Goal: Contribute content: Contribute content

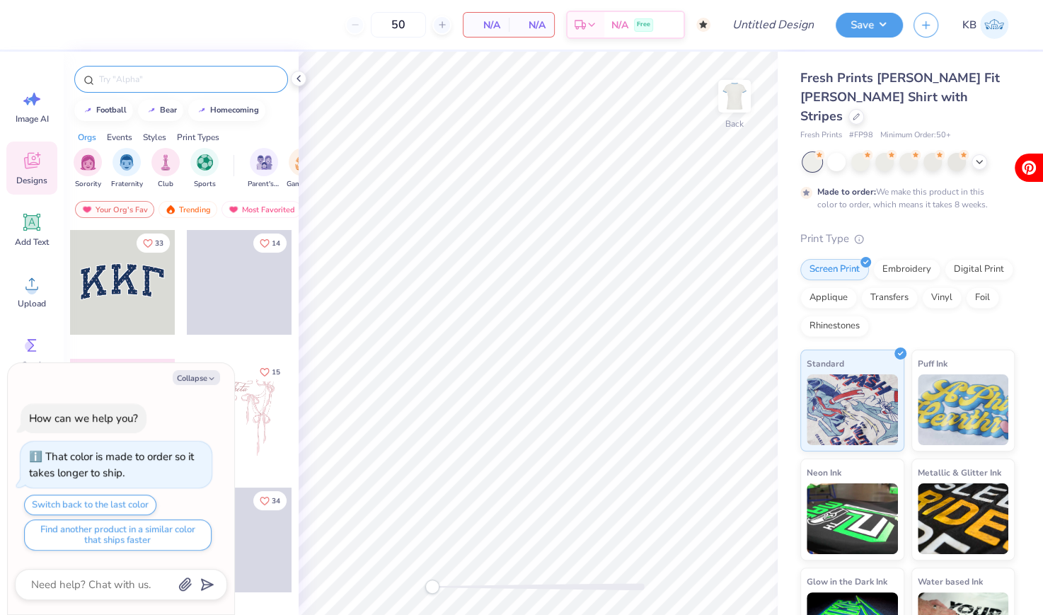
type textarea "x"
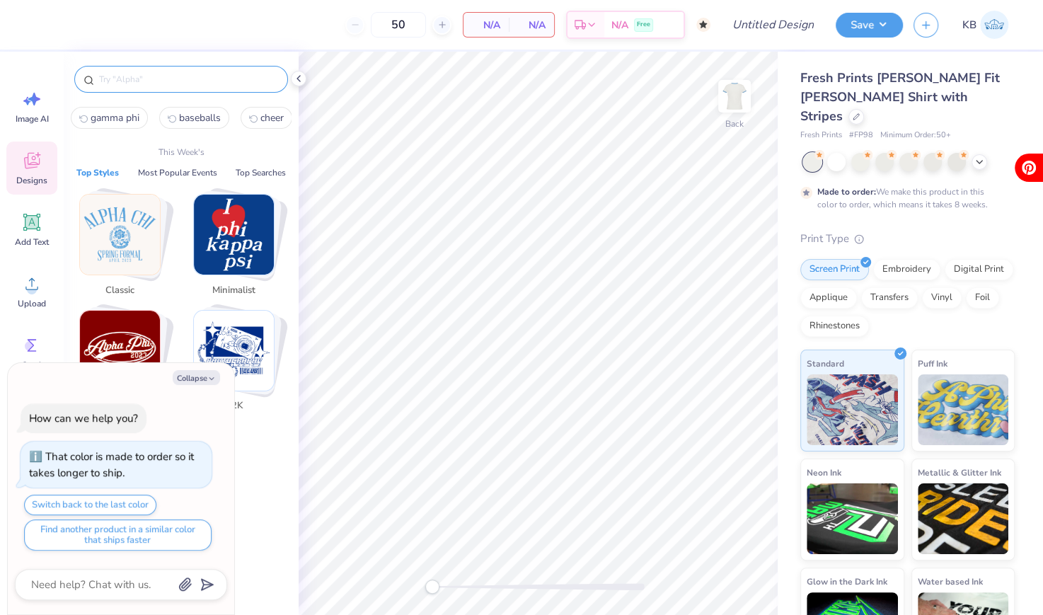
click at [161, 74] on input "text" at bounding box center [188, 79] width 181 height 14
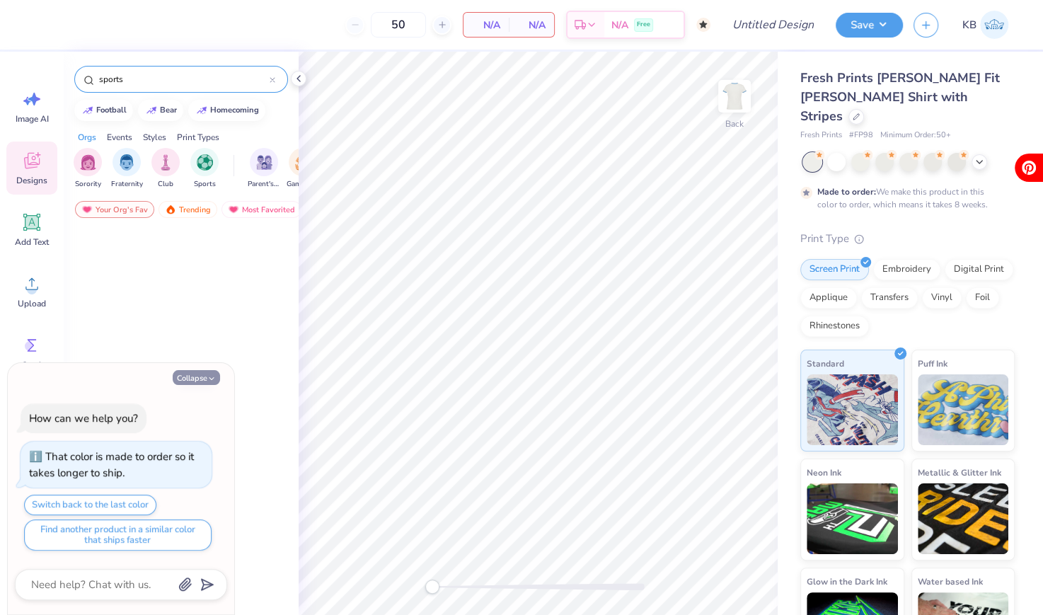
type input "sports"
click at [189, 375] on button "Collapse" at bounding box center [196, 377] width 47 height 15
type textarea "x"
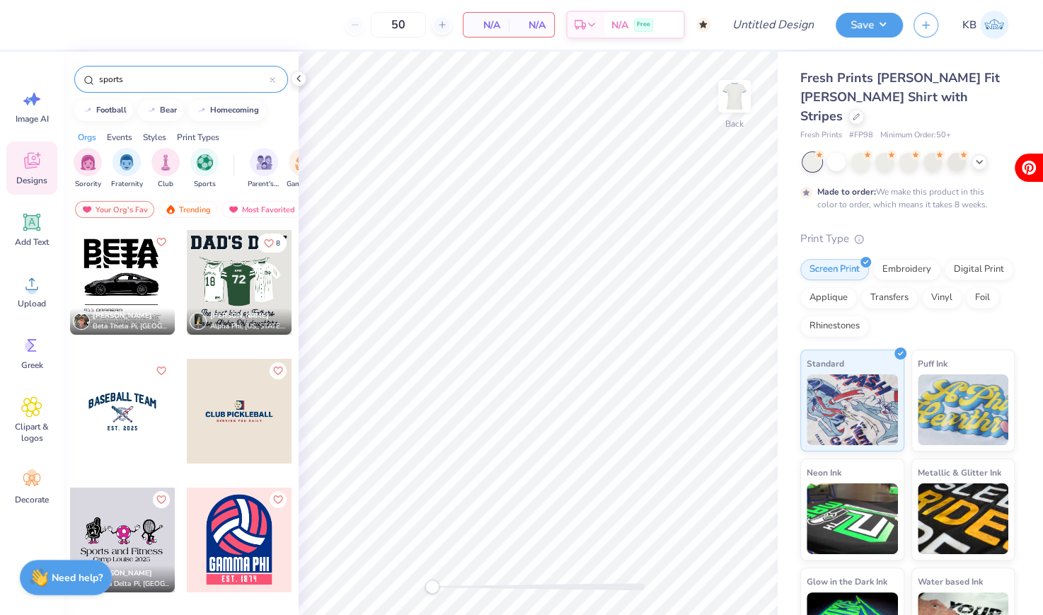
scroll to position [50, 0]
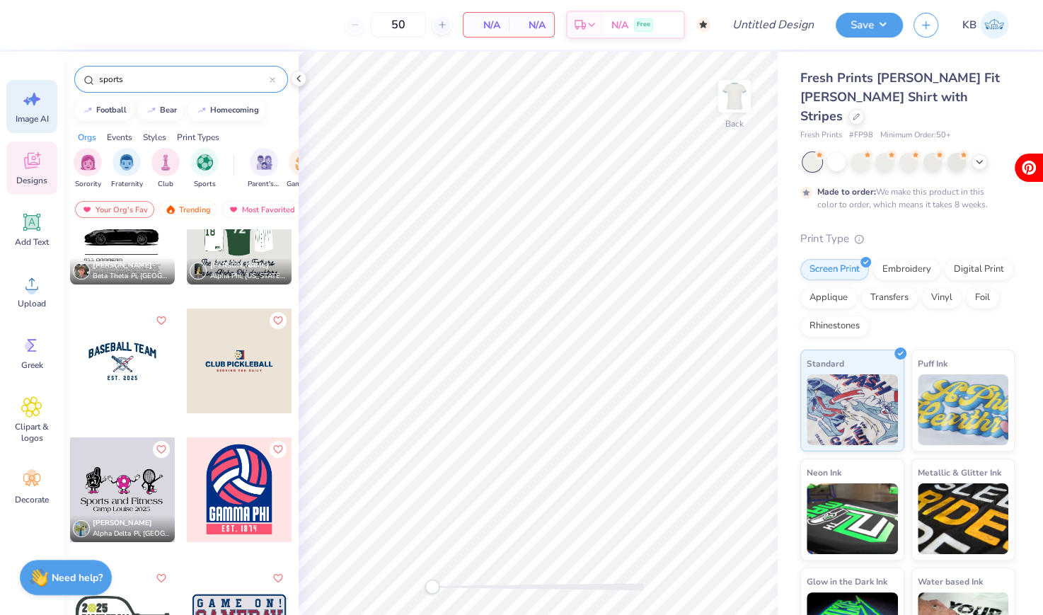
drag, startPoint x: 137, startPoint y: 82, endPoint x: 54, endPoint y: 83, distance: 82.8
click at [54, 82] on div "50 N/A Per Item N/A Total Est. Delivery N/A Free Design Title Save KB Image AI …" at bounding box center [521, 307] width 1043 height 615
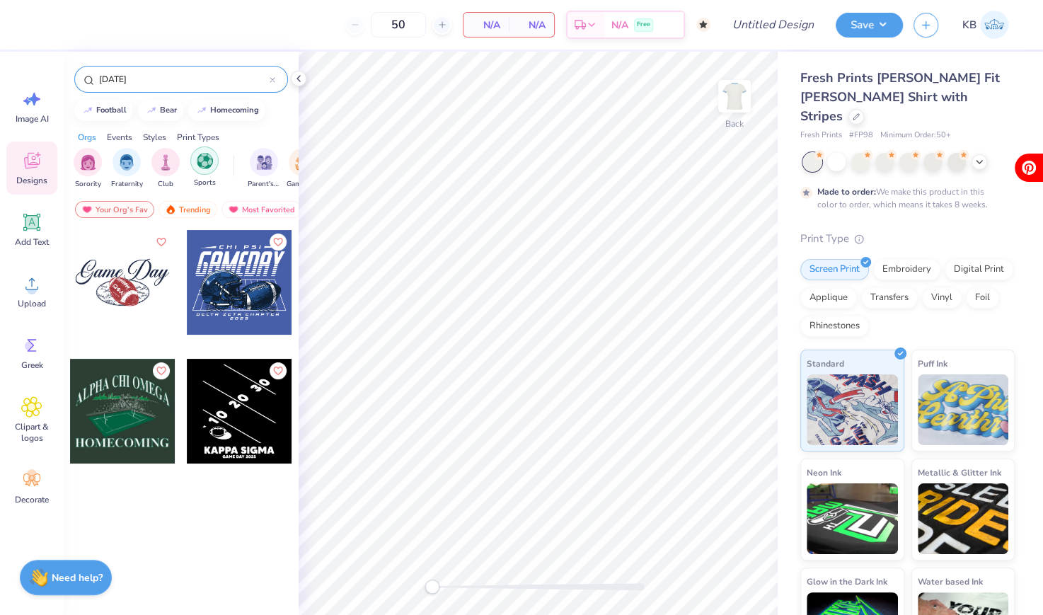
type input "[DATE]"
click at [205, 168] on div "filter for Sports" at bounding box center [204, 160] width 28 height 28
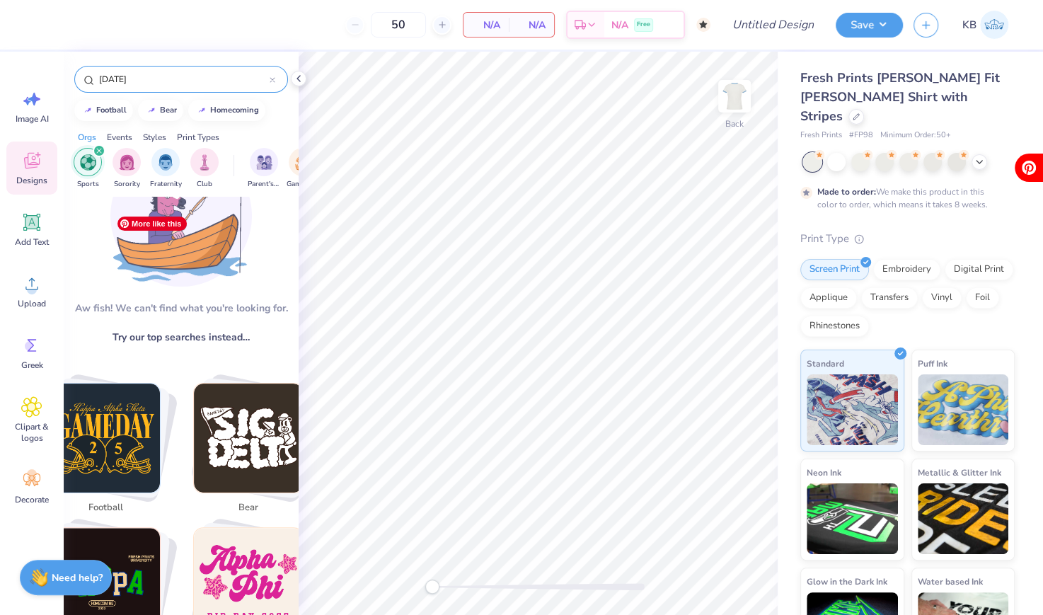
scroll to position [73, 0]
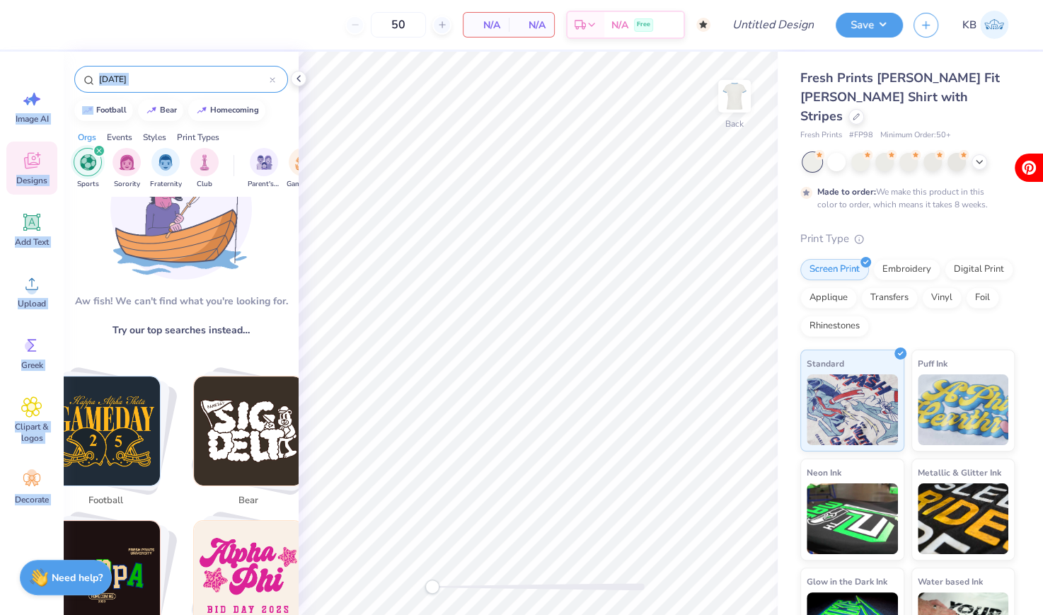
drag, startPoint x: 185, startPoint y: 90, endPoint x: 64, endPoint y: 87, distance: 121.7
click at [64, 88] on div "[DATE]" at bounding box center [181, 76] width 235 height 48
click at [272, 79] on icon at bounding box center [272, 80] width 4 height 4
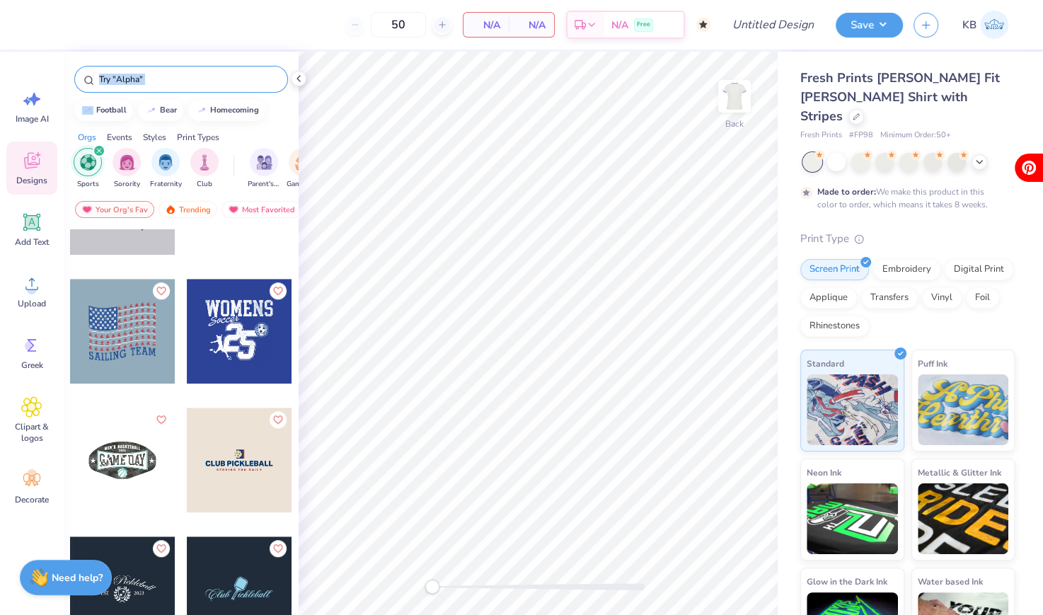
scroll to position [991, 0]
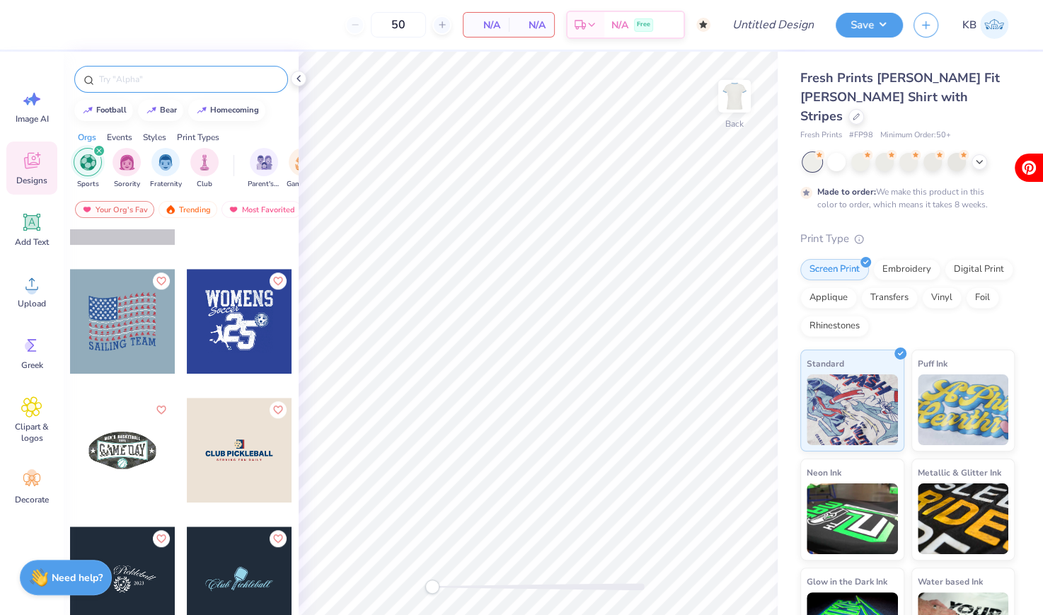
click at [255, 312] on div at bounding box center [239, 321] width 105 height 105
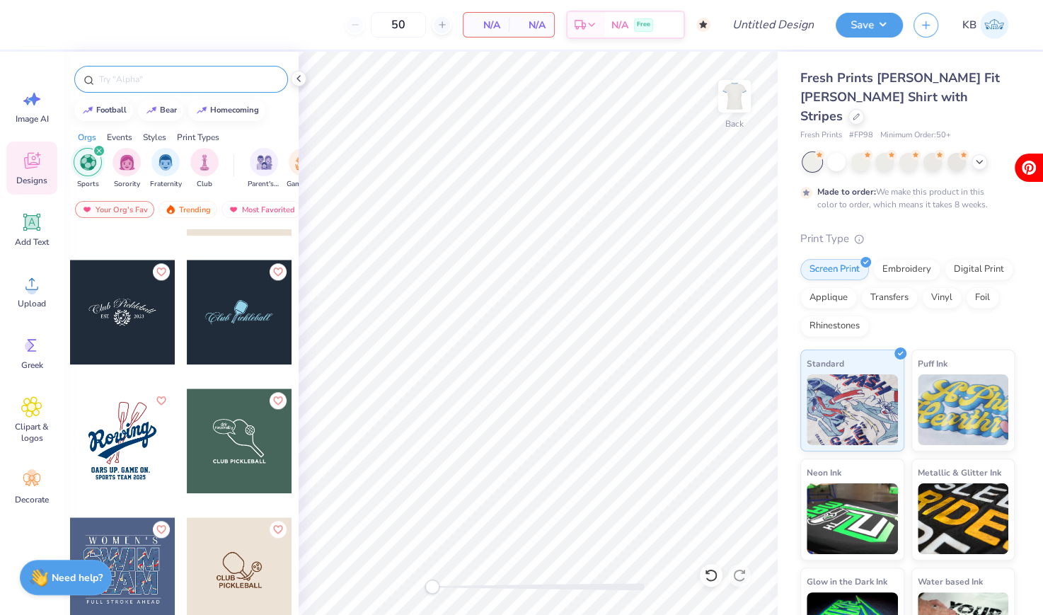
scroll to position [1334, 0]
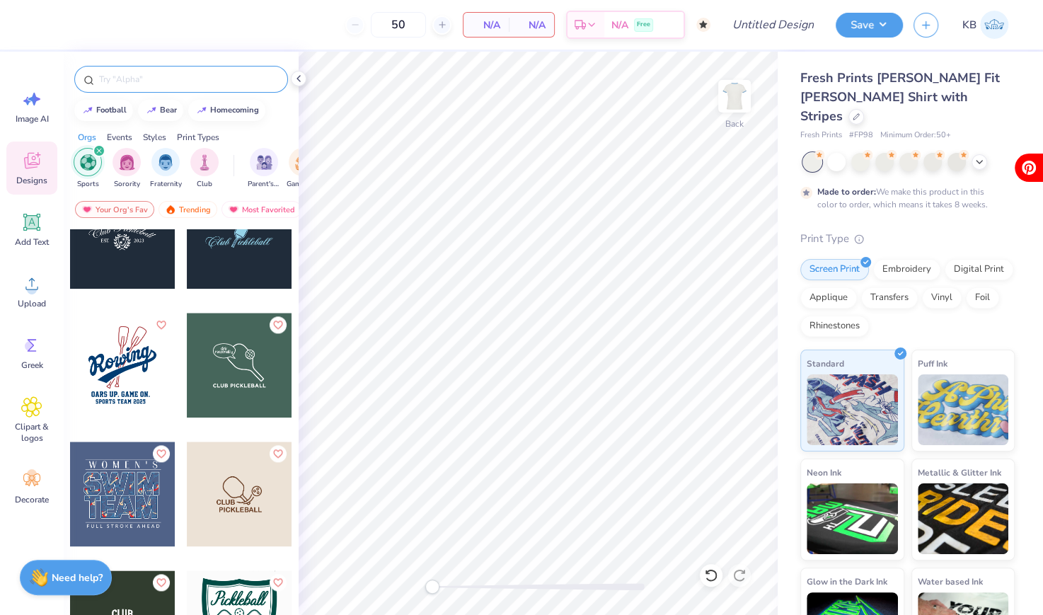
click at [125, 260] on div at bounding box center [122, 236] width 105 height 105
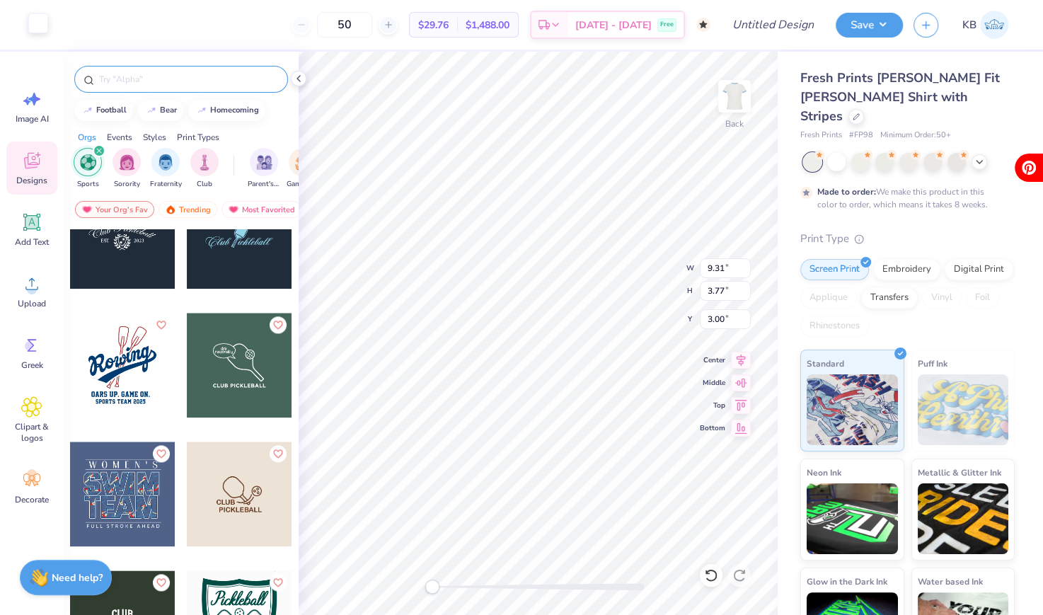
click at [28, 27] on div at bounding box center [38, 23] width 20 height 20
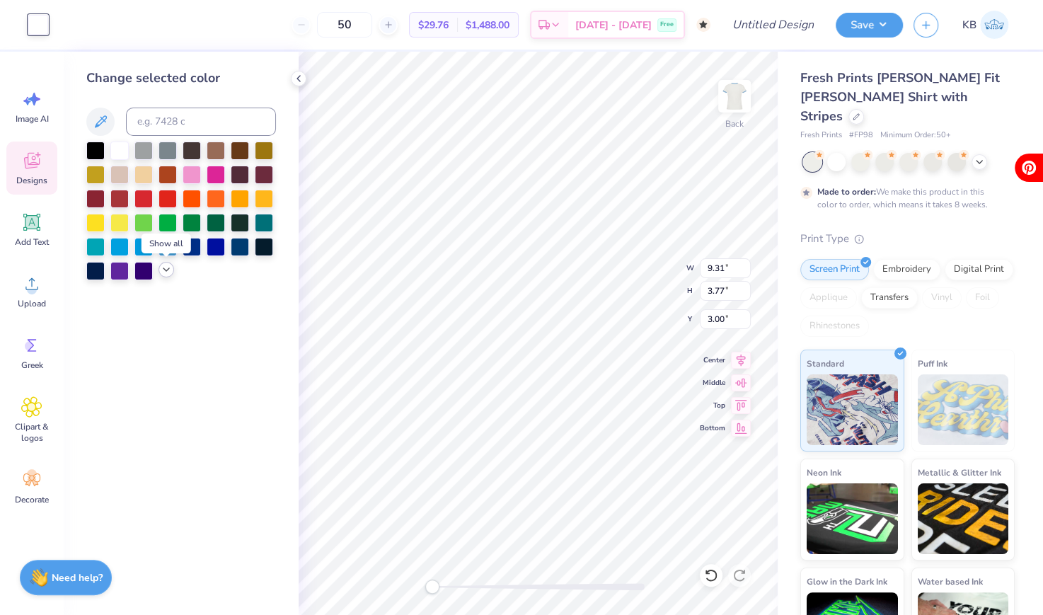
click at [166, 271] on polyline at bounding box center [166, 269] width 6 height 3
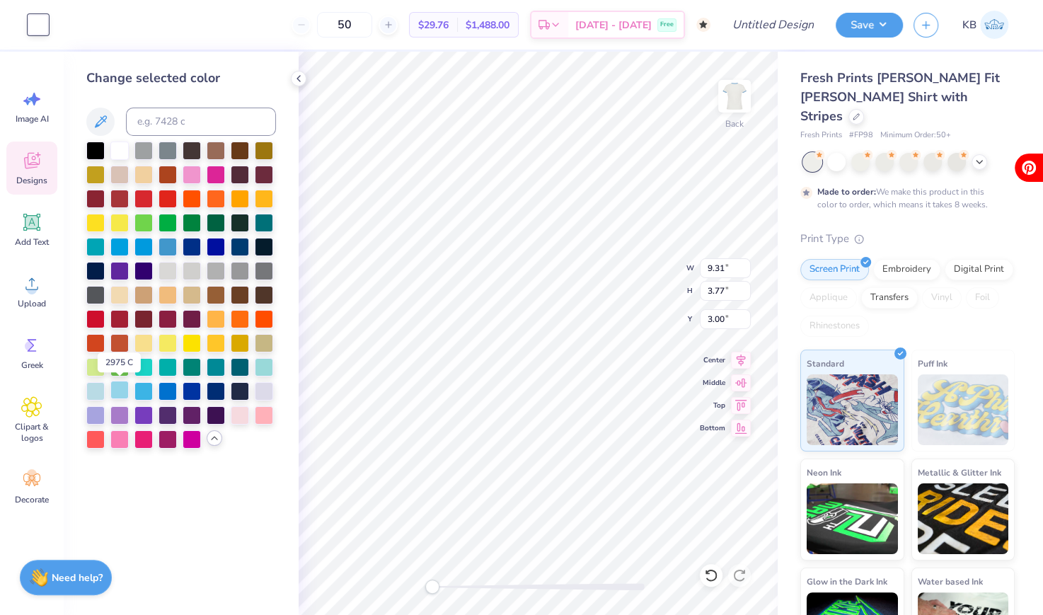
click at [125, 391] on div at bounding box center [119, 390] width 18 height 18
click at [142, 391] on div at bounding box center [143, 390] width 18 height 18
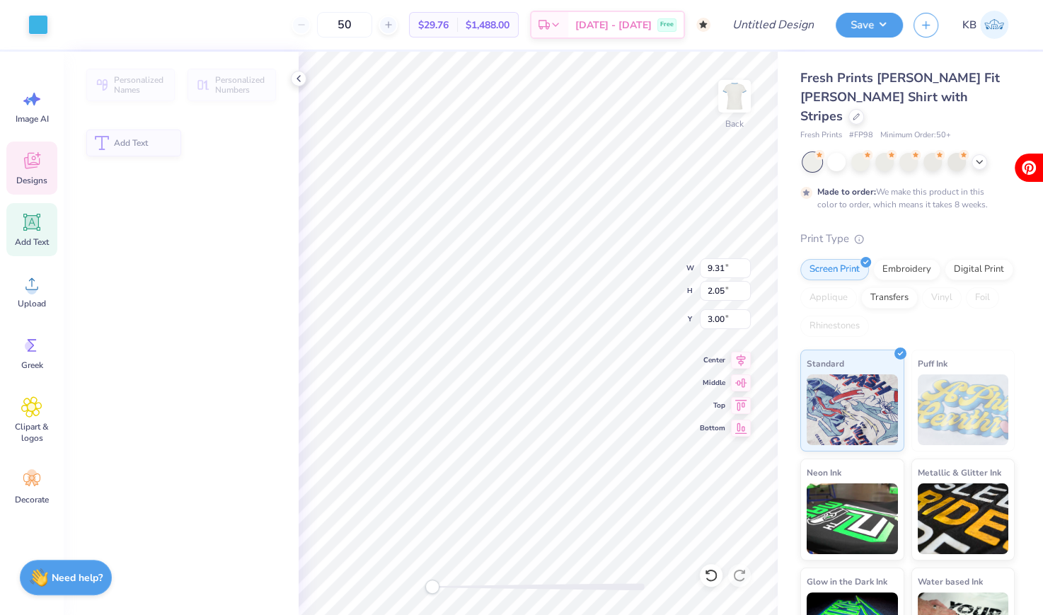
type input "2.05"
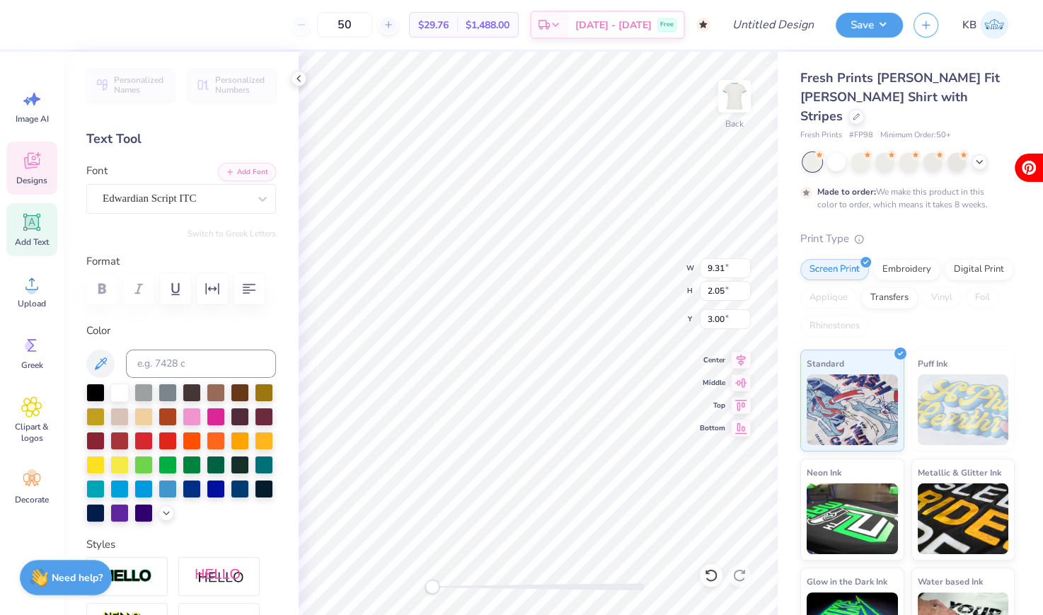
scroll to position [0, 0]
type textarea "Gamma Phi Beta"
drag, startPoint x: 434, startPoint y: 592, endPoint x: 487, endPoint y: 593, distance: 53.1
click at [487, 593] on div "Accessibility label" at bounding box center [487, 586] width 14 height 14
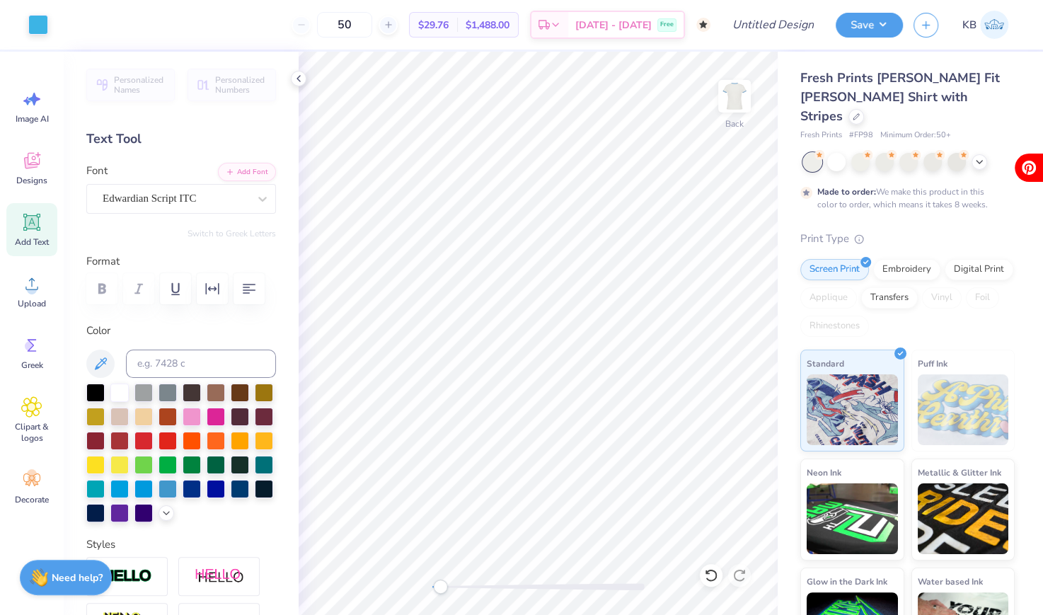
drag, startPoint x: 492, startPoint y: 588, endPoint x: 440, endPoint y: 584, distance: 52.5
click at [440, 584] on div "Accessibility label" at bounding box center [440, 586] width 14 height 14
type textarea "Phield Day."
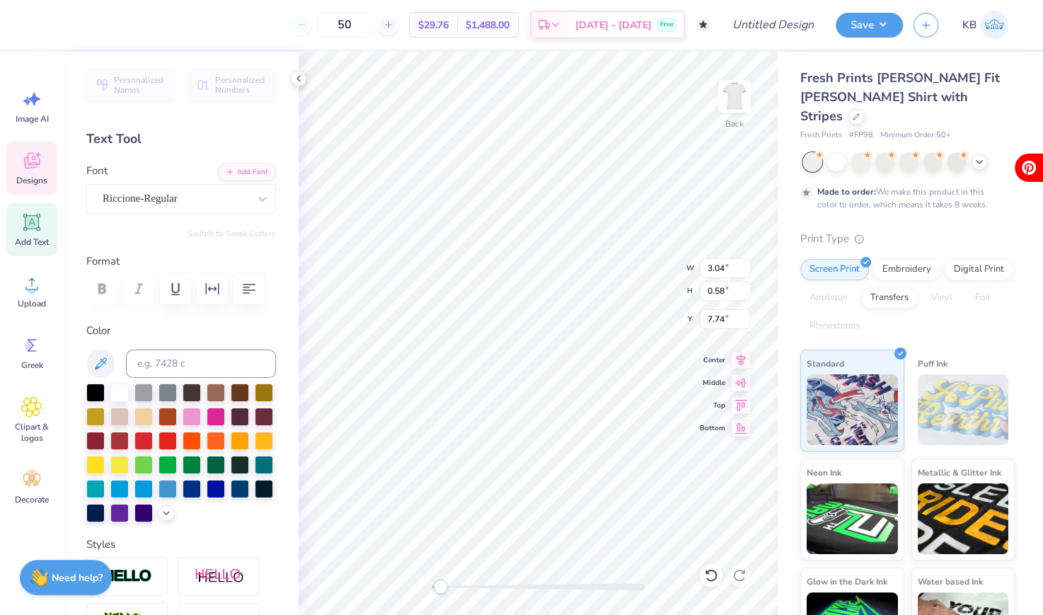
type input "1.38"
type input "0.47"
type input "5.20"
type textarea "1874"
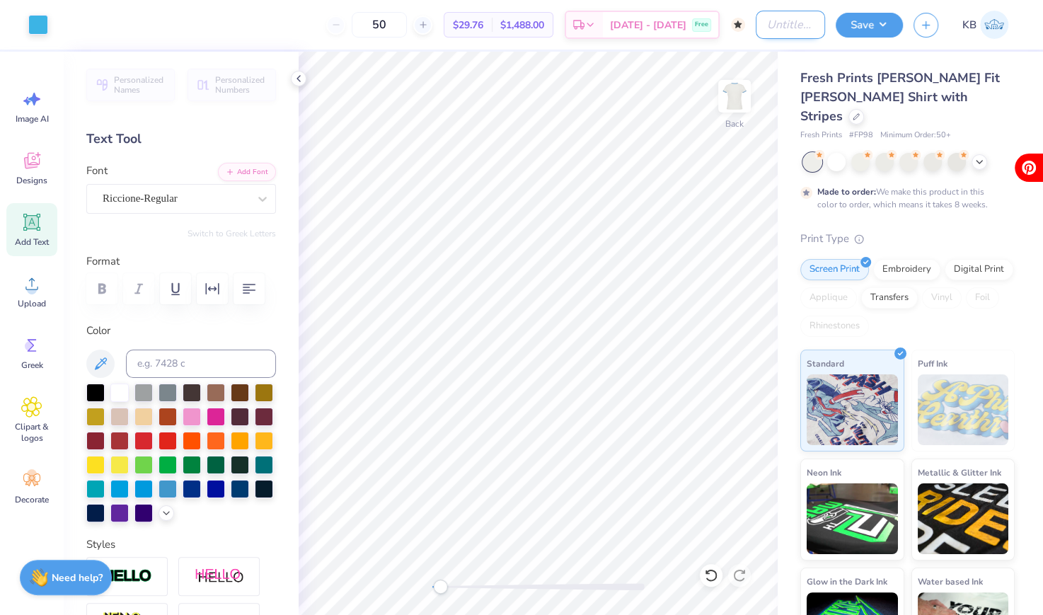
click at [759, 33] on input "Design Title" at bounding box center [790, 25] width 69 height 28
type input "Gphi phield day"
click at [880, 18] on button "Save" at bounding box center [869, 23] width 67 height 25
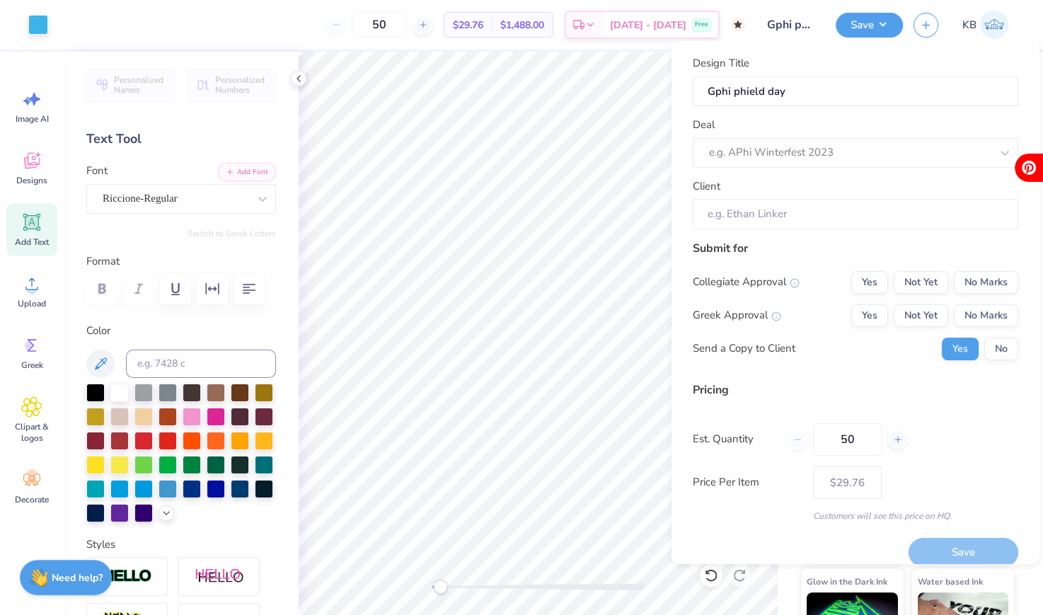
click at [841, 135] on div "Deal e.g. APhi Winterfest 2023" at bounding box center [855, 142] width 325 height 51
click at [841, 158] on div at bounding box center [835, 152] width 253 height 19
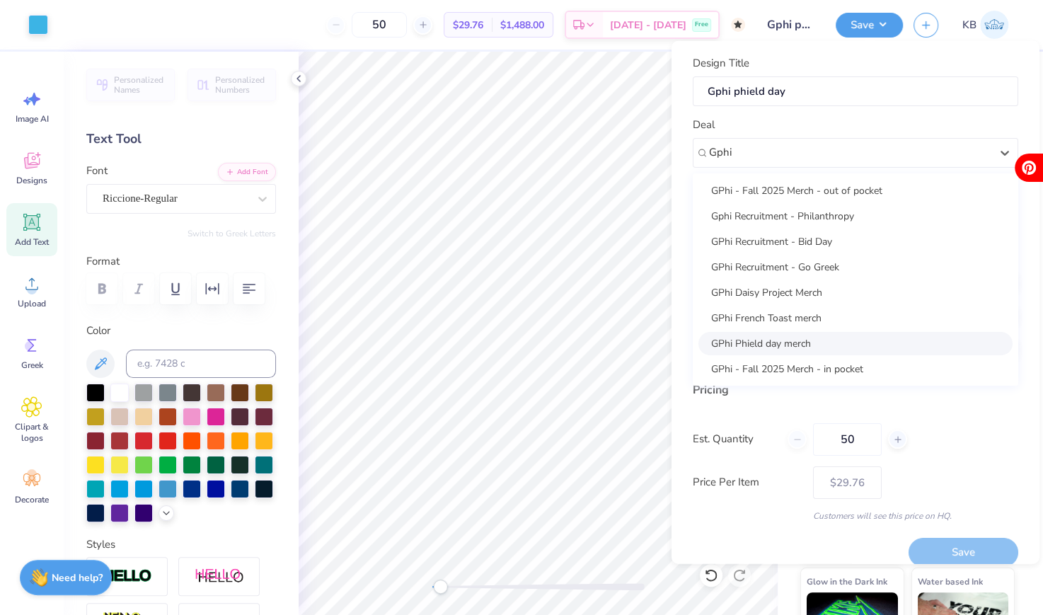
click at [816, 342] on div "GPhi Phield day merch" at bounding box center [855, 342] width 314 height 23
type input "Gphi"
type input "[PERSON_NAME]"
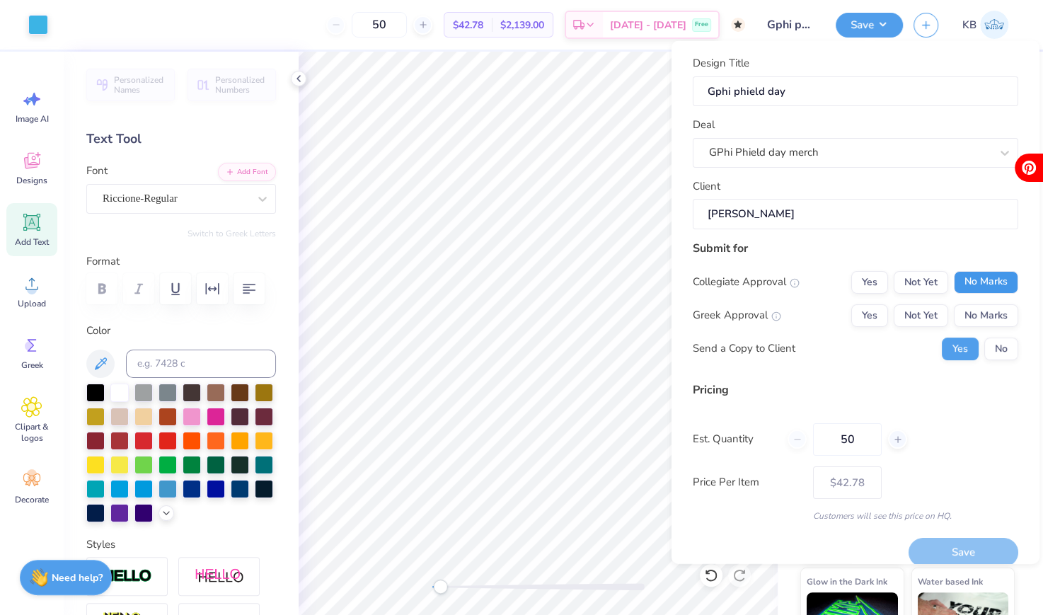
click at [973, 274] on button "No Marks" at bounding box center [986, 281] width 64 height 23
click at [910, 305] on button "Not Yet" at bounding box center [921, 314] width 54 height 23
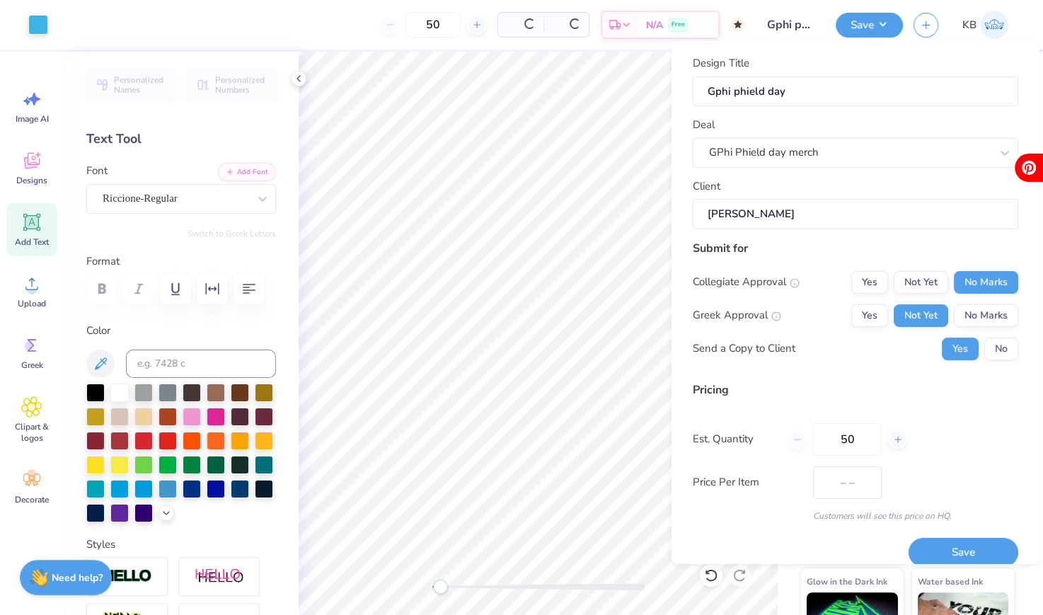
type input "$35.29"
drag, startPoint x: 864, startPoint y: 435, endPoint x: 816, endPoint y: 435, distance: 47.4
click at [816, 435] on input "50" at bounding box center [847, 438] width 69 height 33
type input "1"
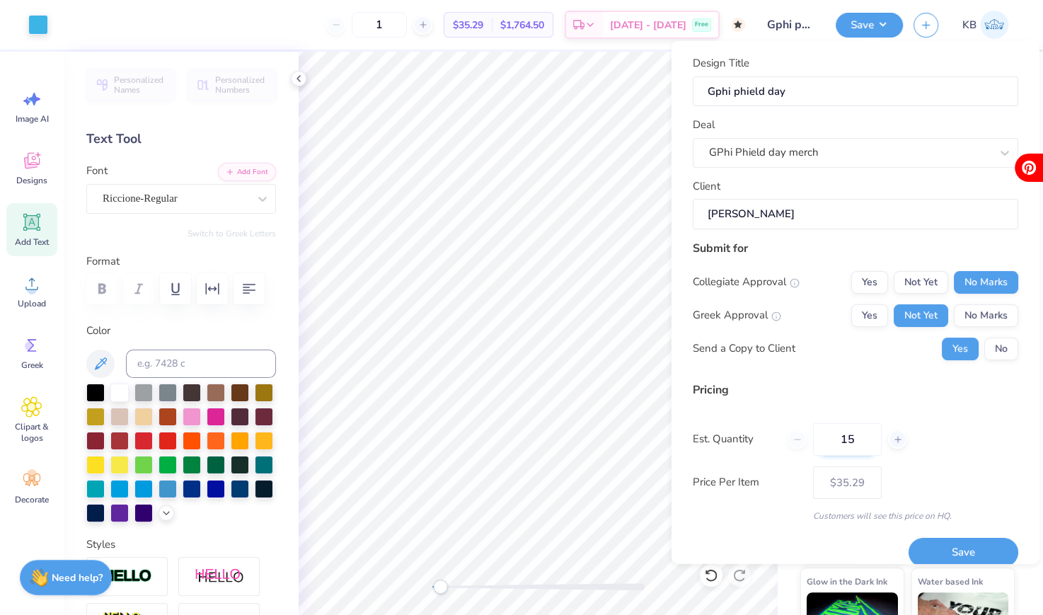
type input "150"
type input "$32.61"
type input "150"
click at [938, 548] on button "Save" at bounding box center [963, 552] width 110 height 29
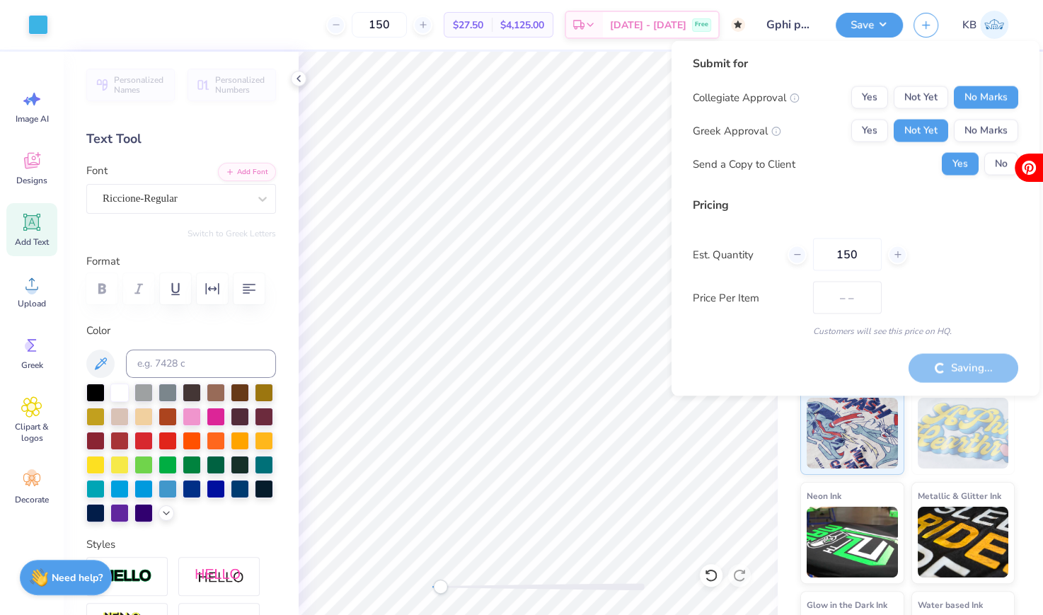
type input "$32.61"
